Goal: Task Accomplishment & Management: Manage account settings

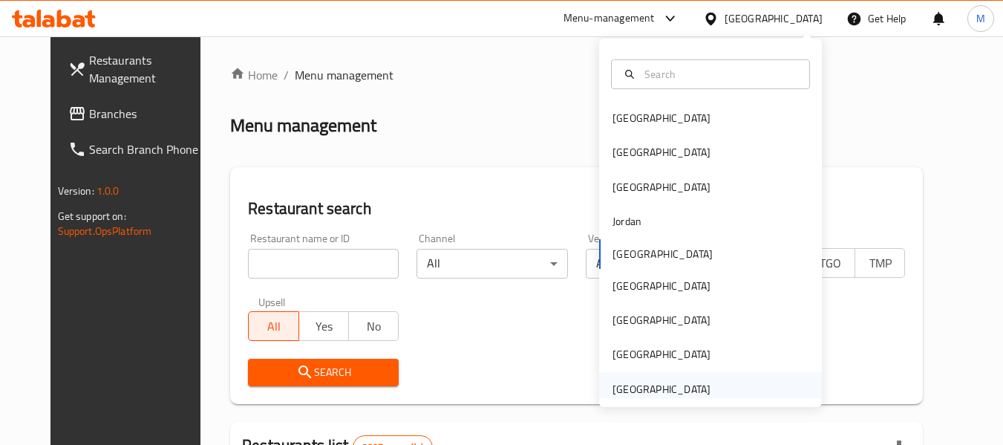
click at [676, 389] on div "[GEOGRAPHIC_DATA]" at bounding box center [662, 389] width 98 height 16
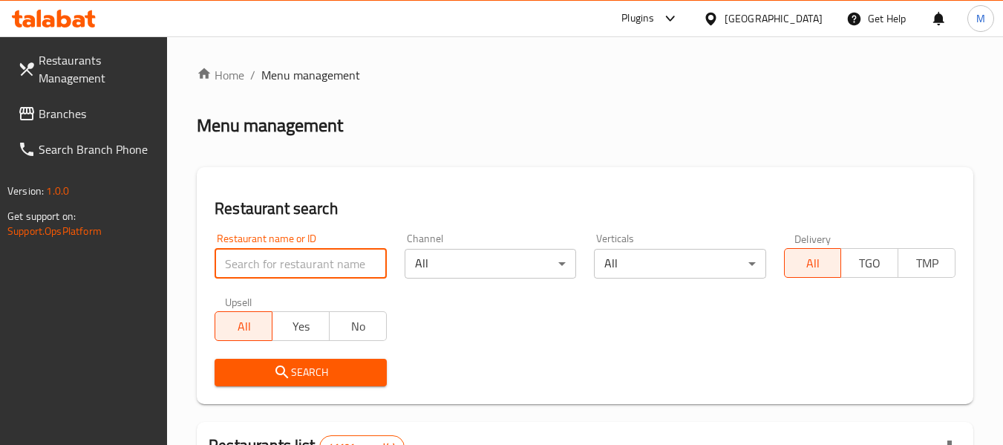
click at [255, 259] on input "search" at bounding box center [301, 264] width 172 height 30
paste input "Tamil Suvai Restaurant"
type input "Tamil Suvai Restaurant"
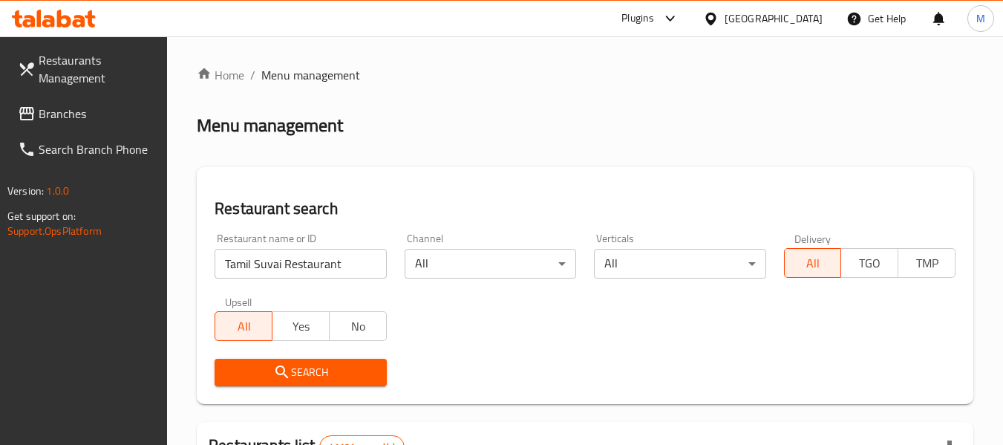
click at [289, 368] on icon "submit" at bounding box center [282, 372] width 18 height 18
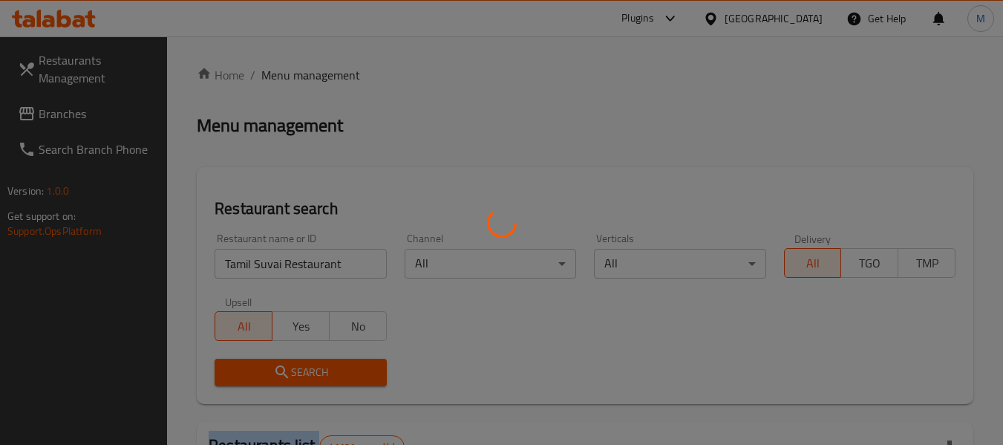
click at [289, 368] on div at bounding box center [501, 222] width 1003 height 445
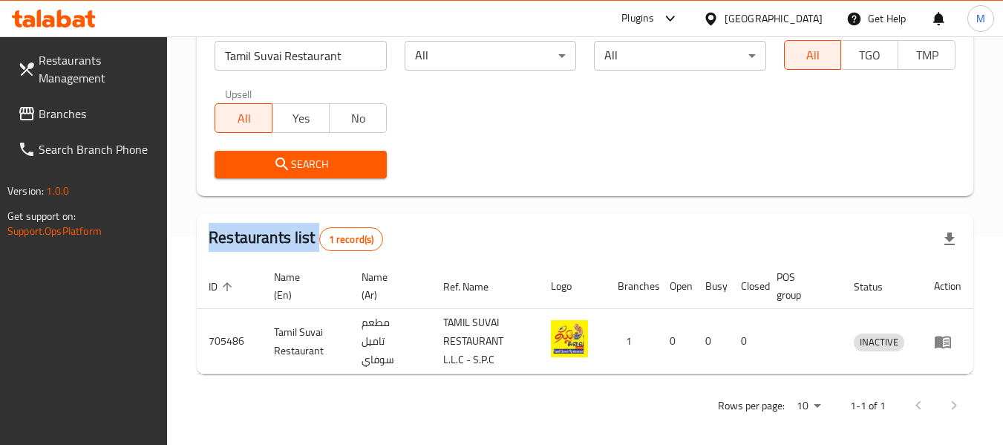
scroll to position [218, 0]
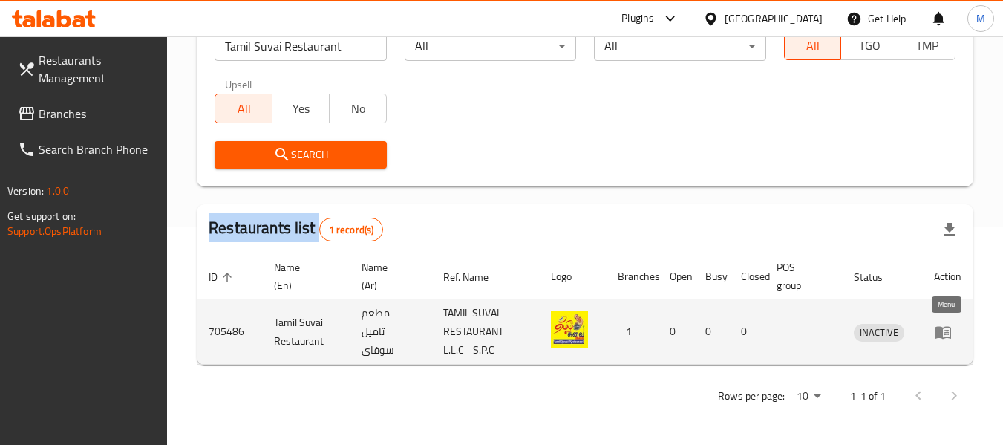
click at [939, 330] on icon "enhanced table" at bounding box center [943, 332] width 16 height 13
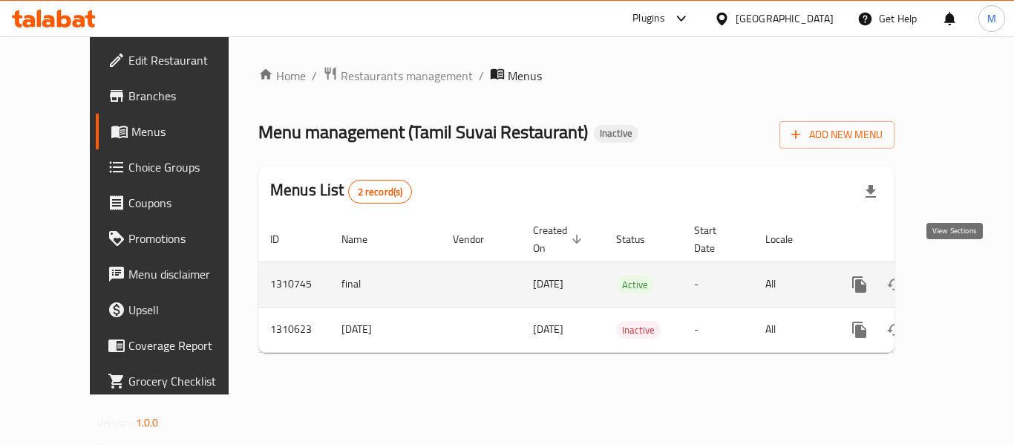
click at [958, 275] on icon "enhanced table" at bounding box center [967, 284] width 18 height 18
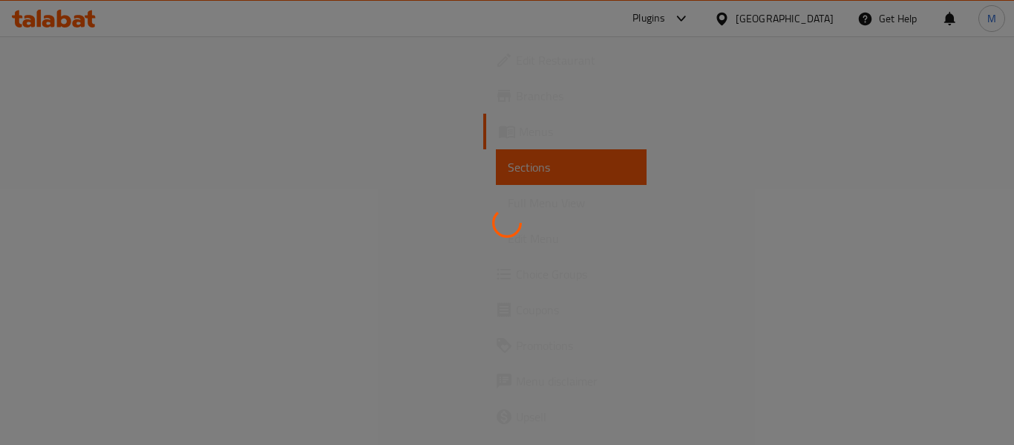
click at [79, 202] on div at bounding box center [507, 222] width 1014 height 445
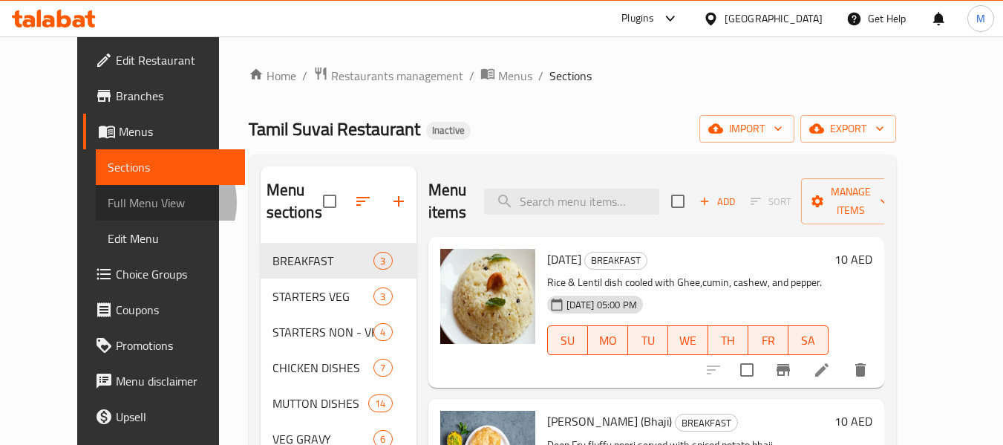
click at [108, 202] on span "Full Menu View" at bounding box center [170, 203] width 125 height 18
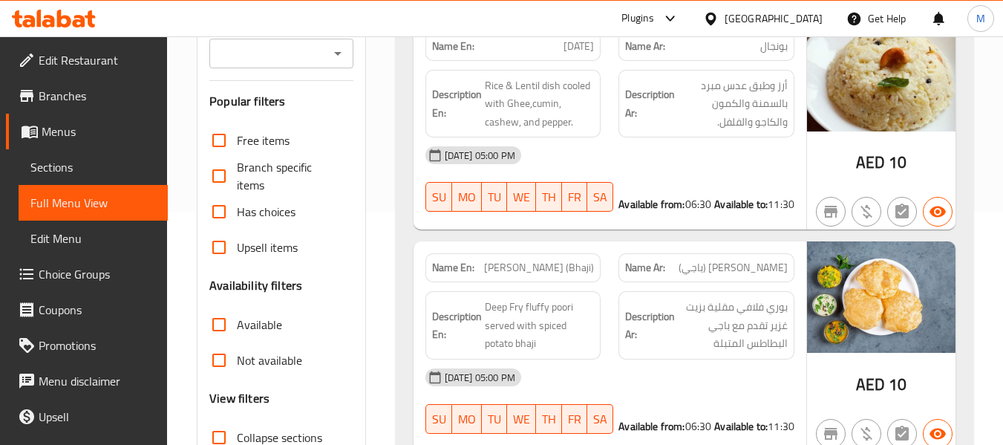
scroll to position [297, 0]
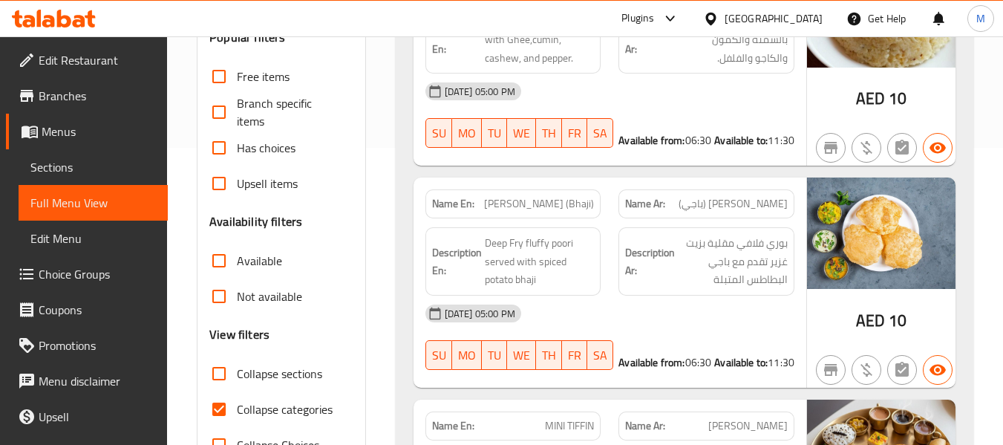
click at [256, 397] on label "Collapse categories" at bounding box center [266, 409] width 131 height 36
click at [237, 397] on input "Collapse categories" at bounding box center [219, 409] width 36 height 36
checkbox input "false"
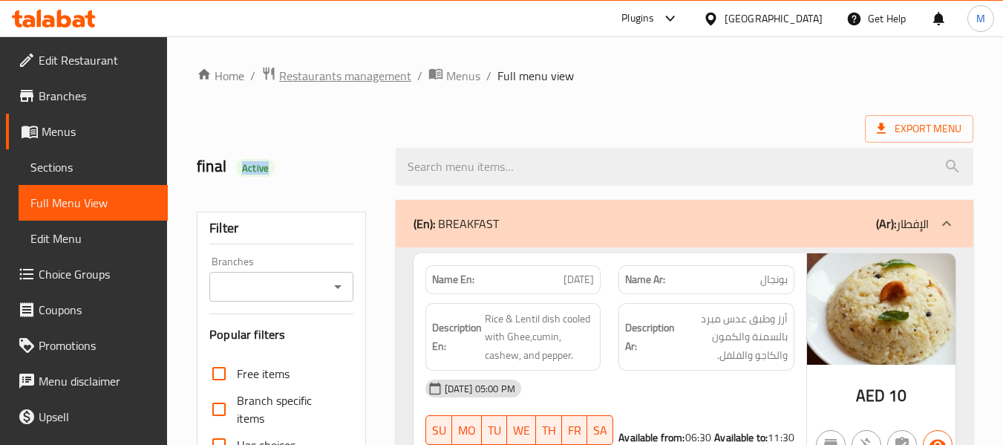
click at [314, 71] on span "Restaurants management" at bounding box center [345, 76] width 132 height 18
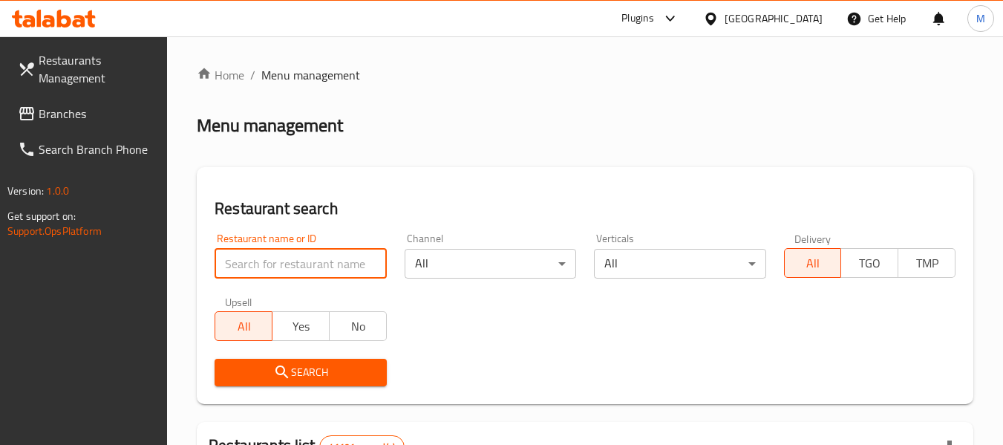
click at [269, 254] on input "search" at bounding box center [301, 264] width 172 height 30
paste input "Caffe Launch Cafeteria"
type input "Caffe Launch Cafeteria"
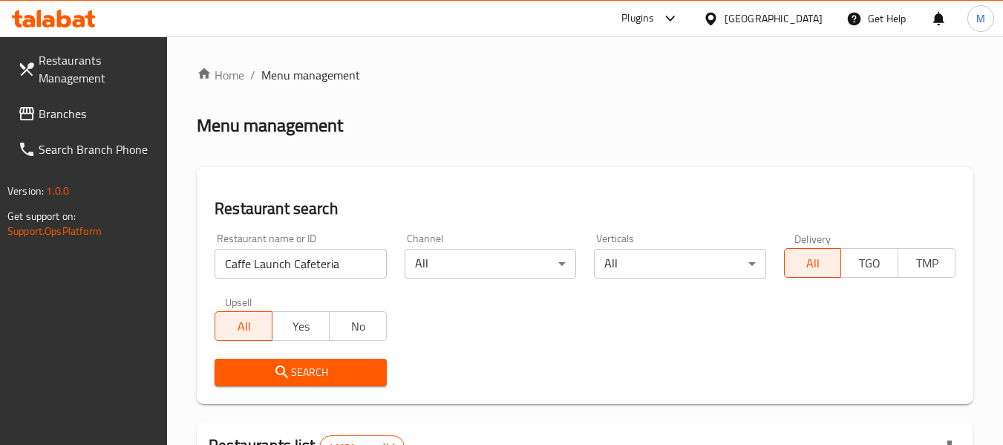
click at [311, 373] on span "Search" at bounding box center [300, 372] width 148 height 19
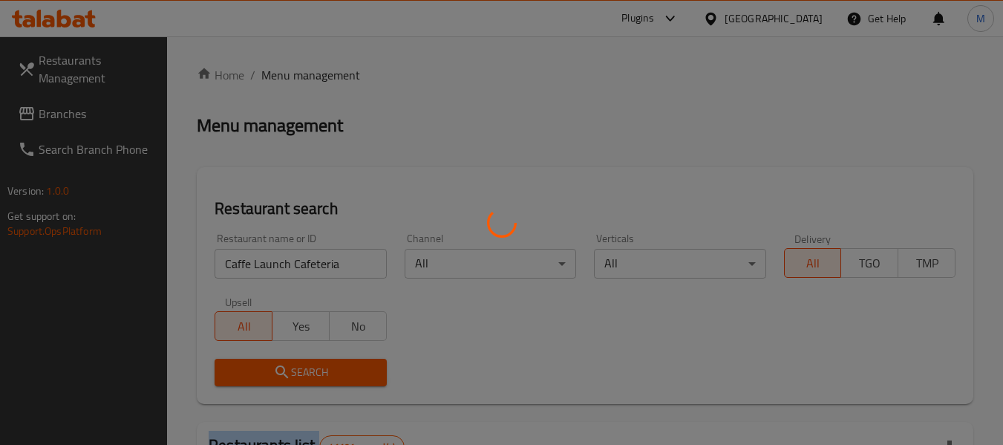
click at [311, 373] on div at bounding box center [501, 222] width 1003 height 445
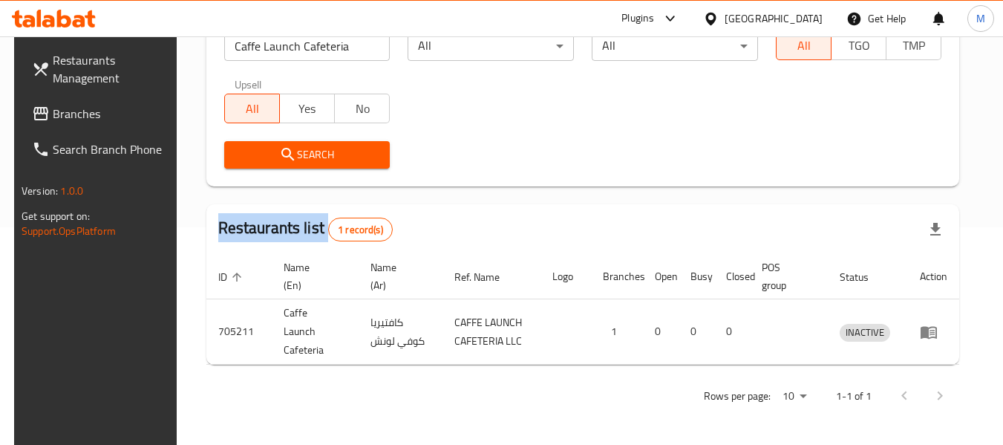
scroll to position [205, 0]
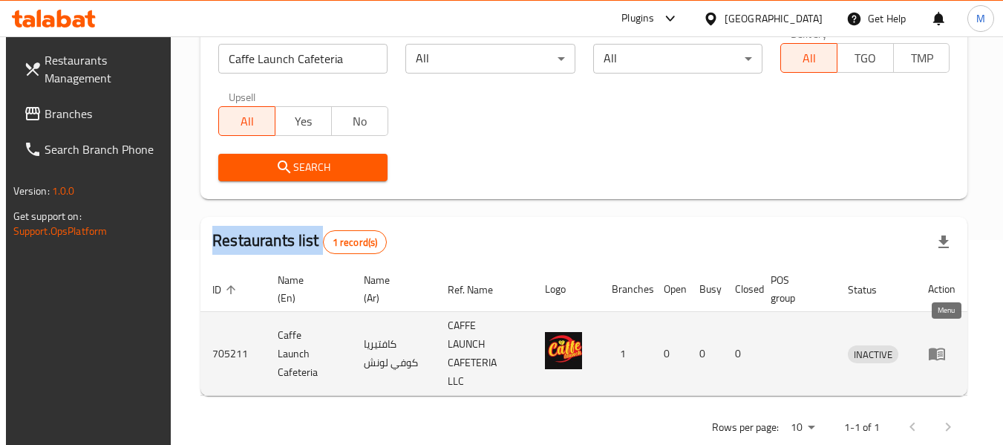
click at [936, 345] on icon "enhanced table" at bounding box center [937, 353] width 18 height 18
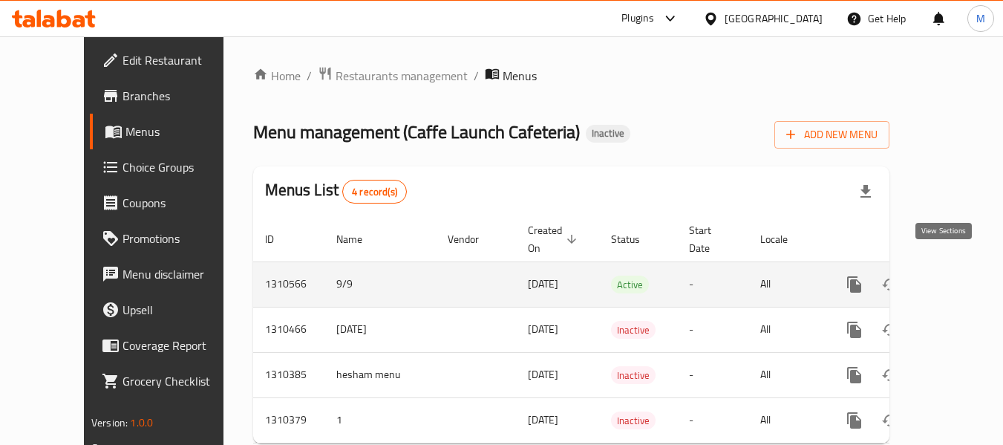
click at [953, 275] on icon "enhanced table" at bounding box center [962, 284] width 18 height 18
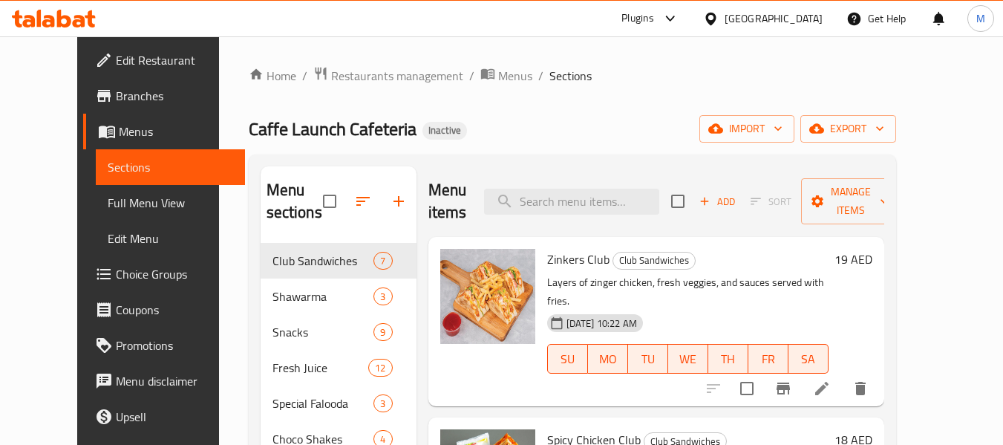
click at [108, 201] on span "Full Menu View" at bounding box center [170, 203] width 125 height 18
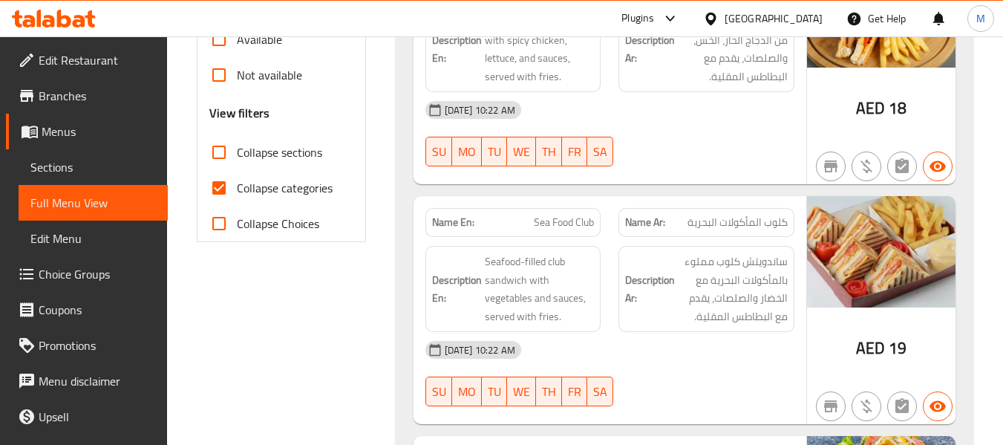
scroll to position [520, 0]
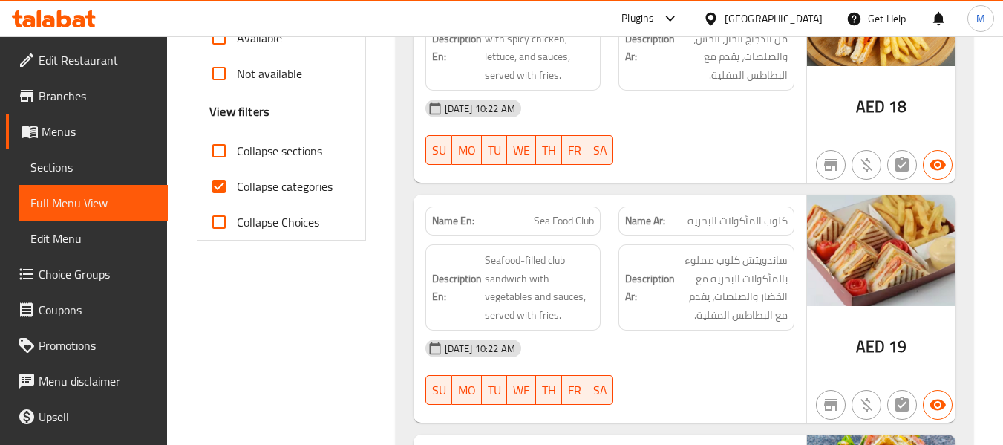
click at [314, 183] on span "Collapse categories" at bounding box center [285, 186] width 96 height 18
click at [237, 183] on input "Collapse categories" at bounding box center [219, 187] width 36 height 36
checkbox input "false"
